Goal: Check status: Check status

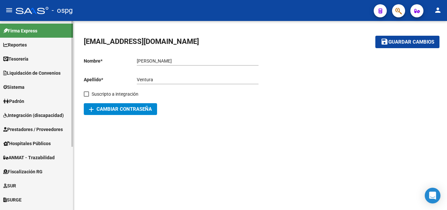
click at [43, 117] on span "Integración (discapacidad)" at bounding box center [33, 115] width 61 height 7
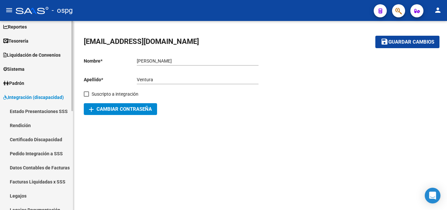
scroll to position [33, 0]
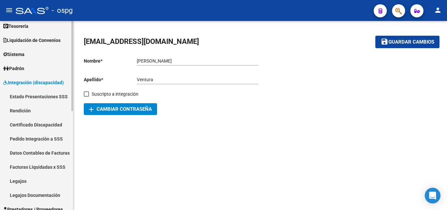
click at [44, 140] on link "Pedido Integración a SSS" at bounding box center [36, 139] width 73 height 14
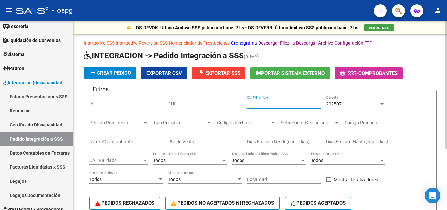
click at [269, 105] on input "CUIT/Nombre" at bounding box center [284, 104] width 74 height 6
type input "27329469986"
click at [344, 100] on div "202507 Carpeta" at bounding box center [355, 101] width 59 height 13
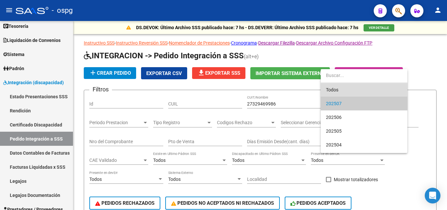
click at [346, 88] on span "Todos" at bounding box center [364, 90] width 76 height 14
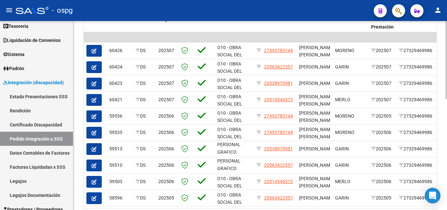
scroll to position [262, 0]
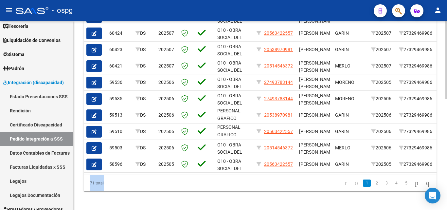
drag, startPoint x: 192, startPoint y: 180, endPoint x: 219, endPoint y: 179, distance: 27.2
click at [219, 179] on div "ID Archivo Carpeta CAE [PERSON_NAME] Gerenciador CUIL Afiliado Localidad Períod…" at bounding box center [260, 85] width 353 height 213
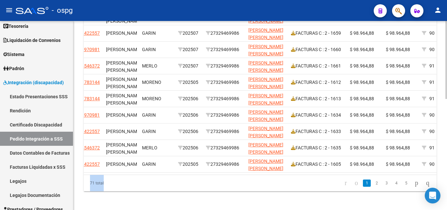
scroll to position [0, 233]
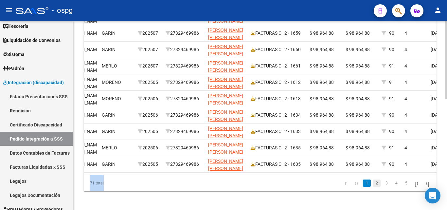
click at [373, 187] on link "2" at bounding box center [377, 182] width 8 height 7
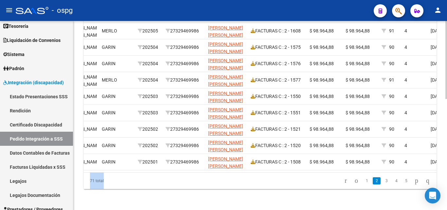
scroll to position [269, 0]
click at [383, 182] on link "3" at bounding box center [387, 180] width 8 height 7
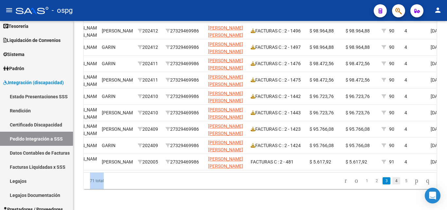
click at [393, 180] on link "4" at bounding box center [397, 180] width 8 height 7
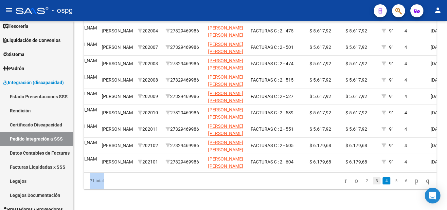
click at [373, 182] on link "3" at bounding box center [377, 180] width 8 height 7
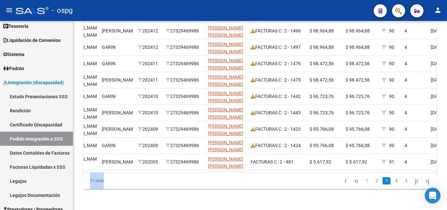
click at [363, 181] on link "1" at bounding box center [367, 180] width 8 height 7
